Goal: Information Seeking & Learning: Learn about a topic

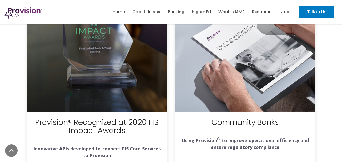
scroll to position [1940, 0]
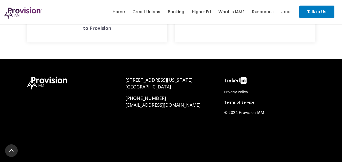
drag, startPoint x: 344, startPoint y: 10, endPoint x: 320, endPoint y: 157, distance: 149.1
drag, startPoint x: 267, startPoint y: 114, endPoint x: 239, endPoint y: 115, distance: 28.4
click at [239, 115] on div "Privacy Policy Terms of Service © 2024 Provision IAM" at bounding box center [269, 103] width 91 height 29
copy span "Provision IAM"
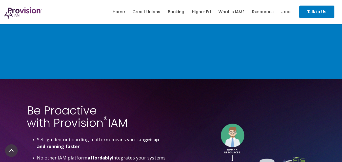
scroll to position [1231, 0]
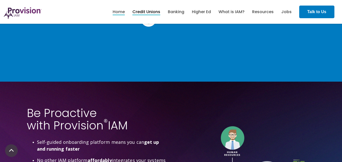
click at [153, 12] on link "Credit Unions" at bounding box center [146, 12] width 28 height 9
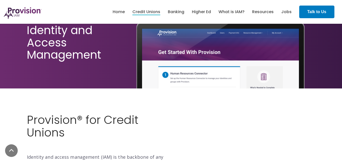
scroll to position [51, 0]
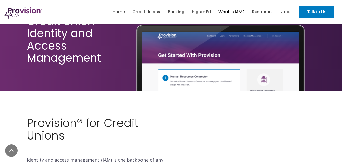
click at [232, 13] on link "What is IAM?" at bounding box center [231, 12] width 26 height 9
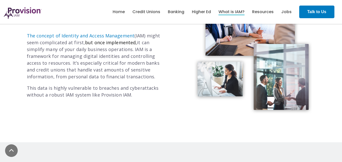
scroll to position [177, 0]
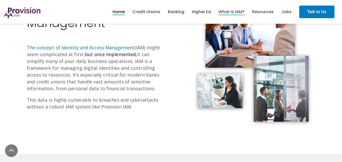
click at [120, 12] on link "Home" at bounding box center [119, 12] width 12 height 9
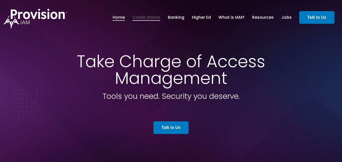
click at [146, 17] on link "Credit Unions" at bounding box center [146, 17] width 28 height 9
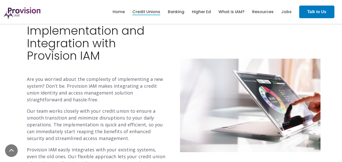
scroll to position [684, 0]
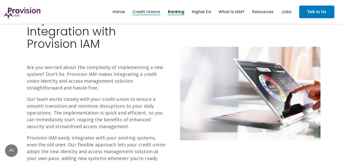
click at [176, 13] on link "Banking" at bounding box center [176, 12] width 16 height 9
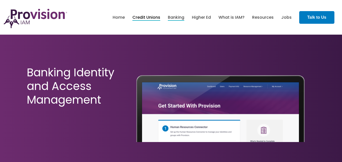
click at [147, 18] on link "Credit Unions" at bounding box center [146, 17] width 28 height 9
